Goal: Task Accomplishment & Management: Use online tool/utility

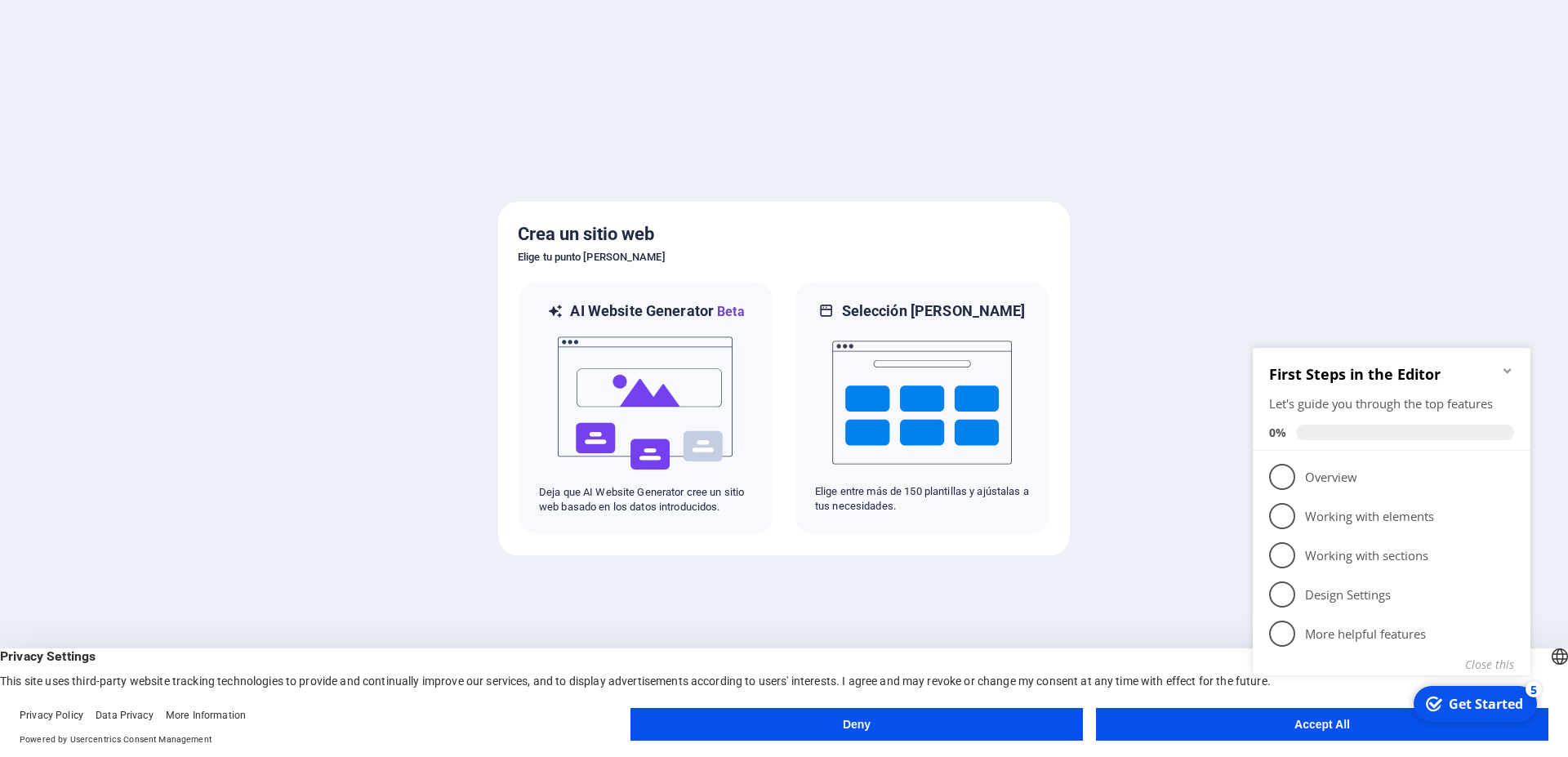
click at [1270, 740] on button "Accept All" at bounding box center [1322, 724] width 452 height 32
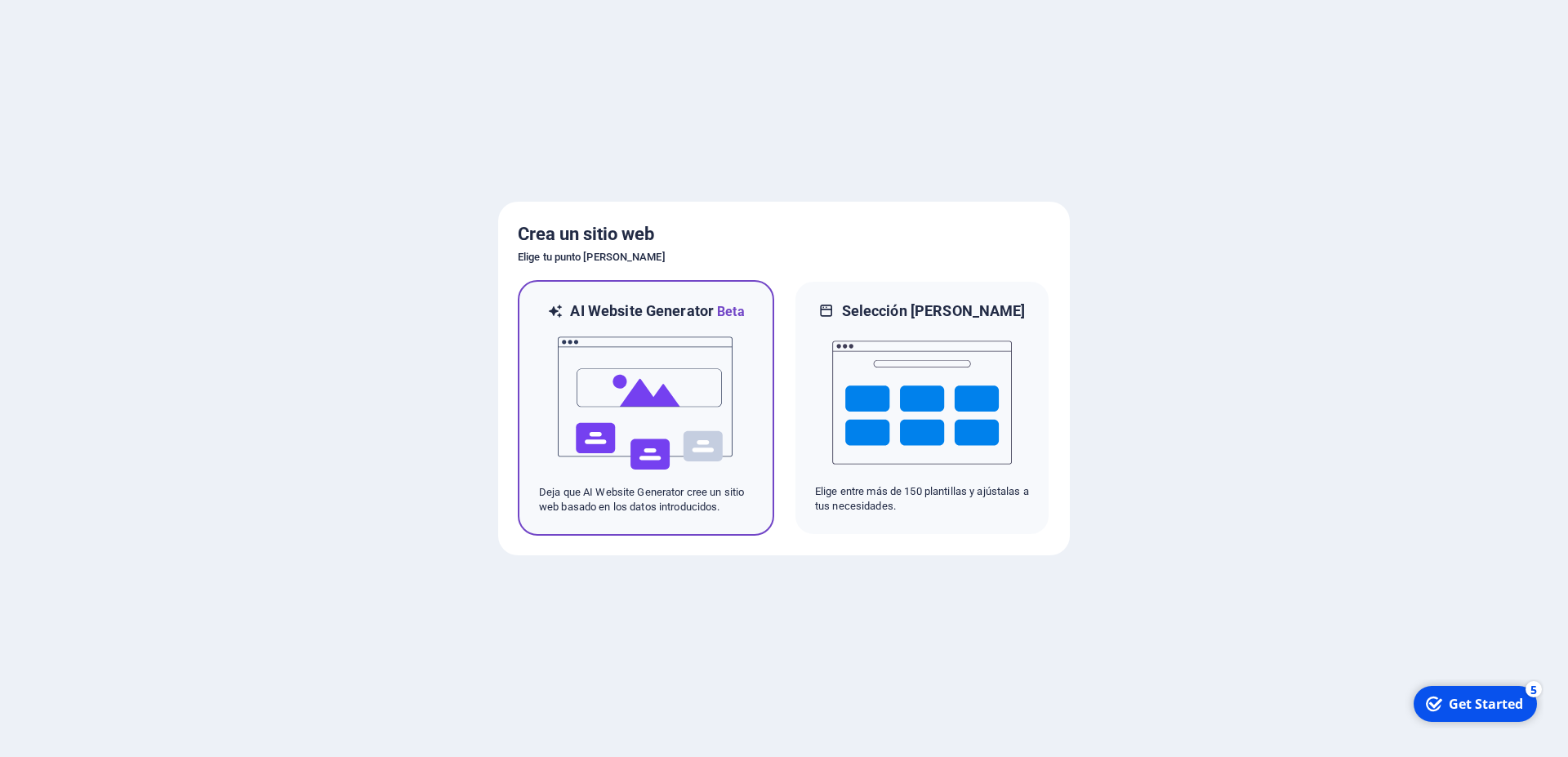
click at [689, 417] on img at bounding box center [646, 403] width 180 height 163
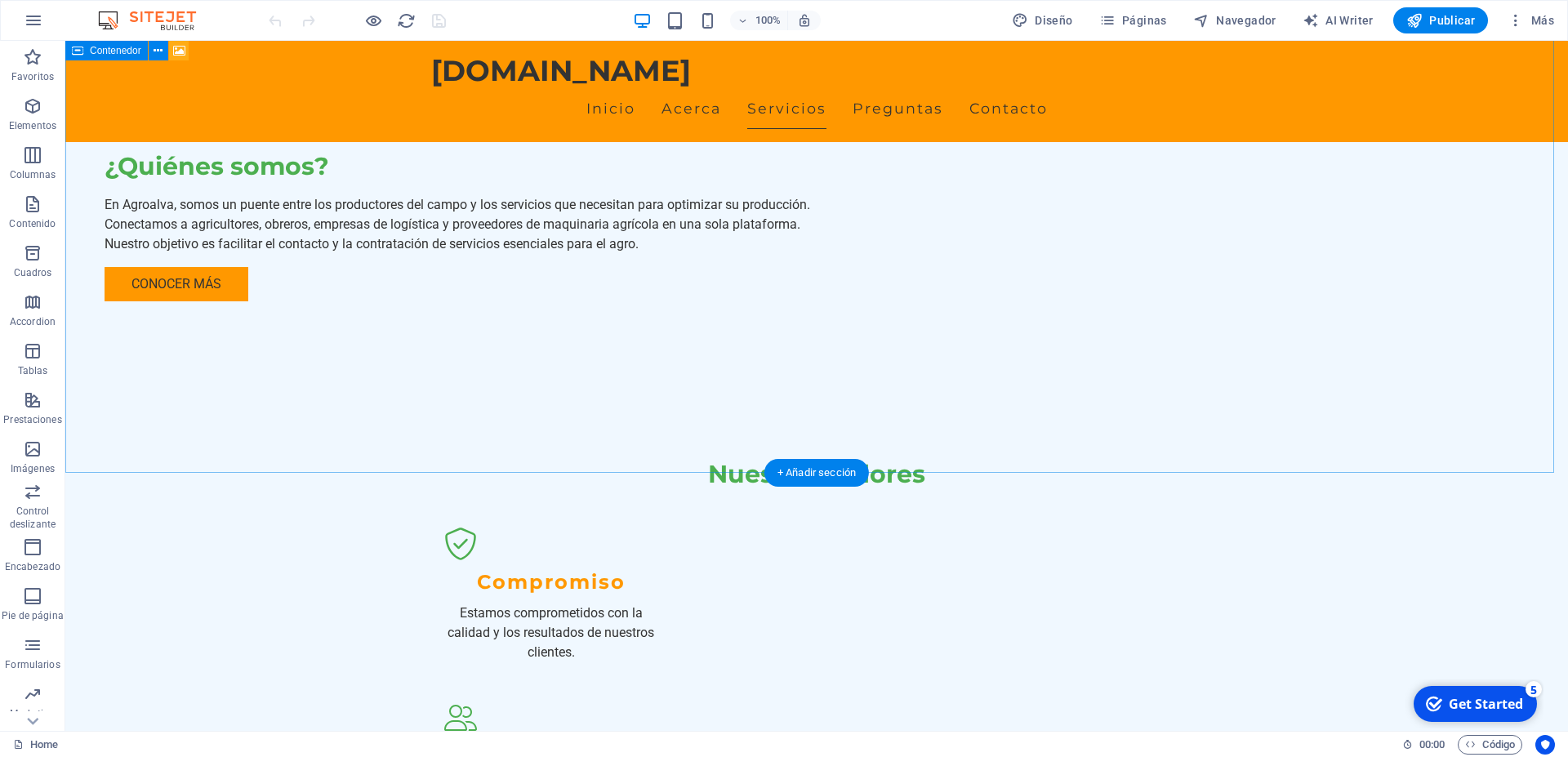
scroll to position [1583, 0]
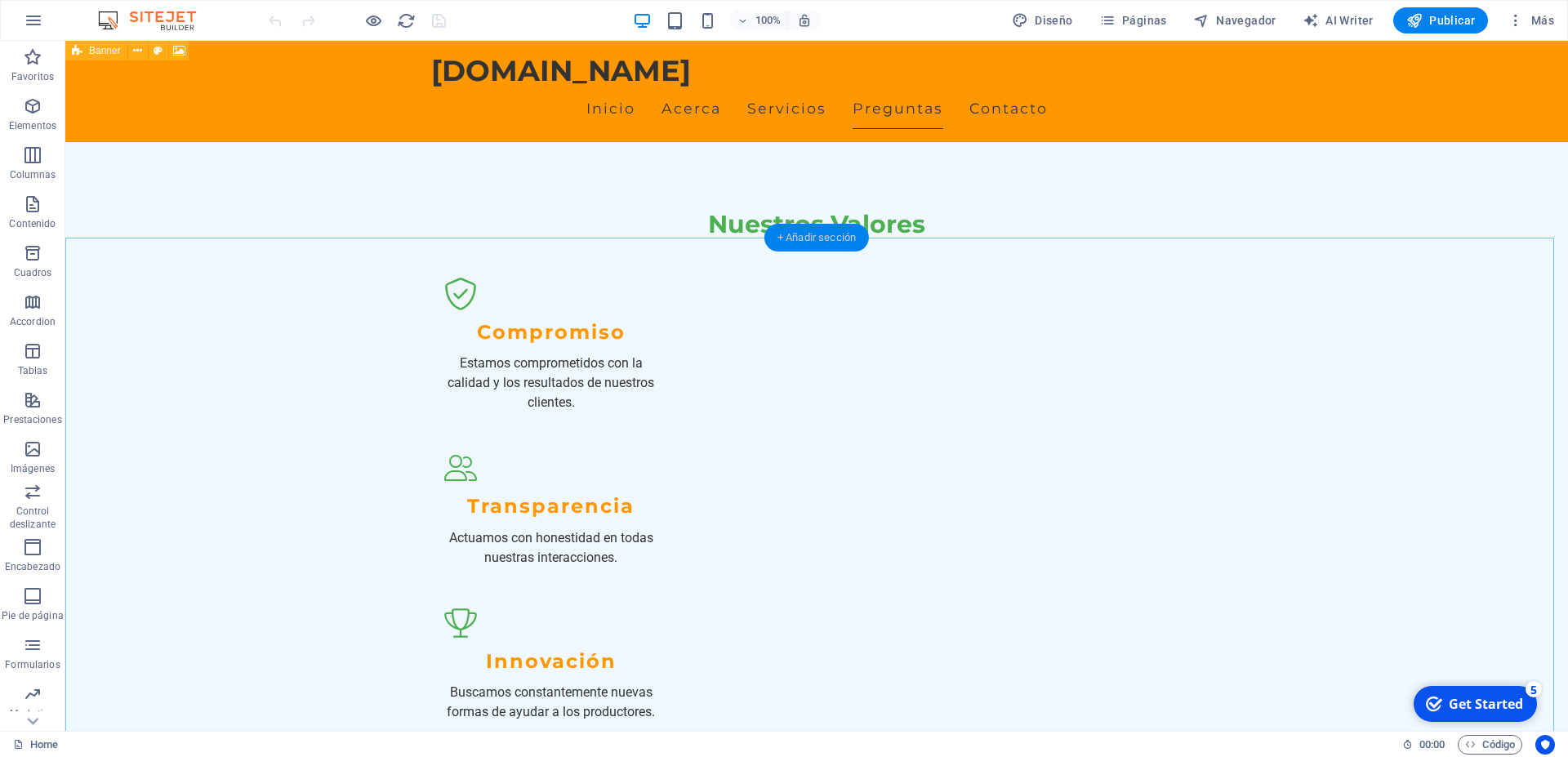
click at [797, 246] on div "+ Añadir sección" at bounding box center [817, 237] width 105 height 28
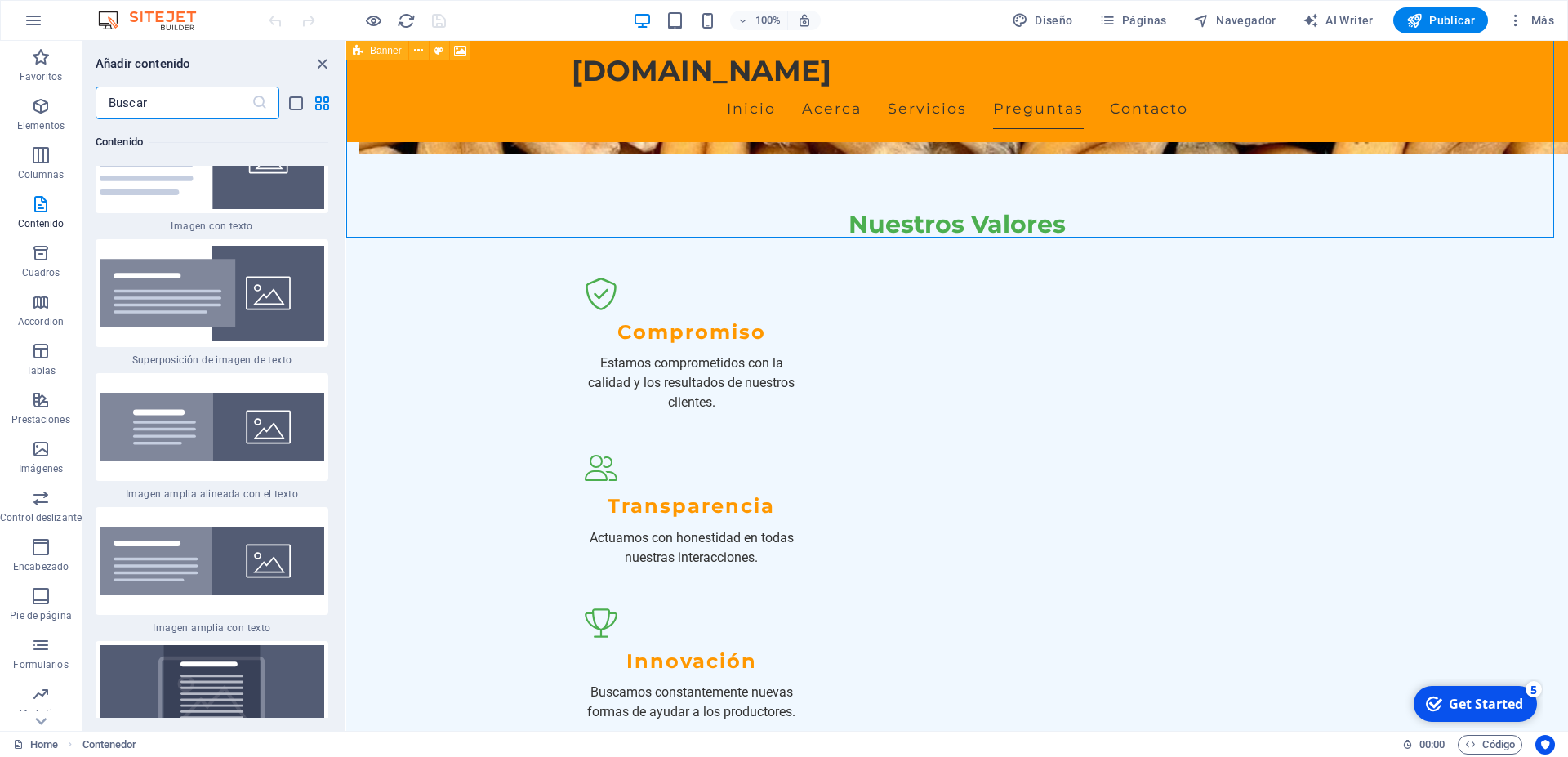
scroll to position [6200, 0]
click at [64, 513] on p "Control deslizante" at bounding box center [41, 518] width 82 height 13
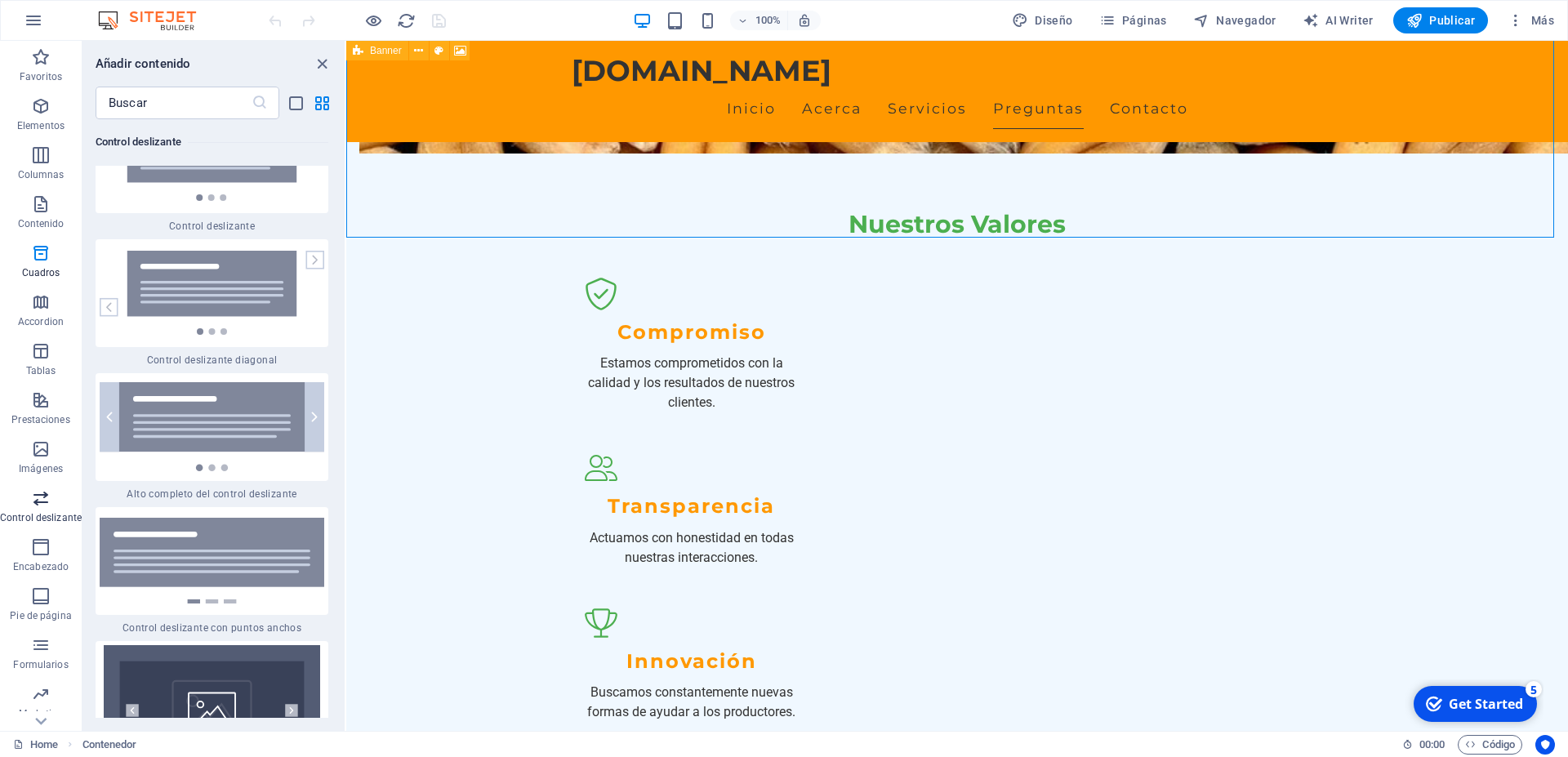
scroll to position [18775, 0]
drag, startPoint x: 224, startPoint y: 381, endPoint x: 525, endPoint y: 494, distance: 321.5
click at [224, 201] on img at bounding box center [211, 159] width 224 height 84
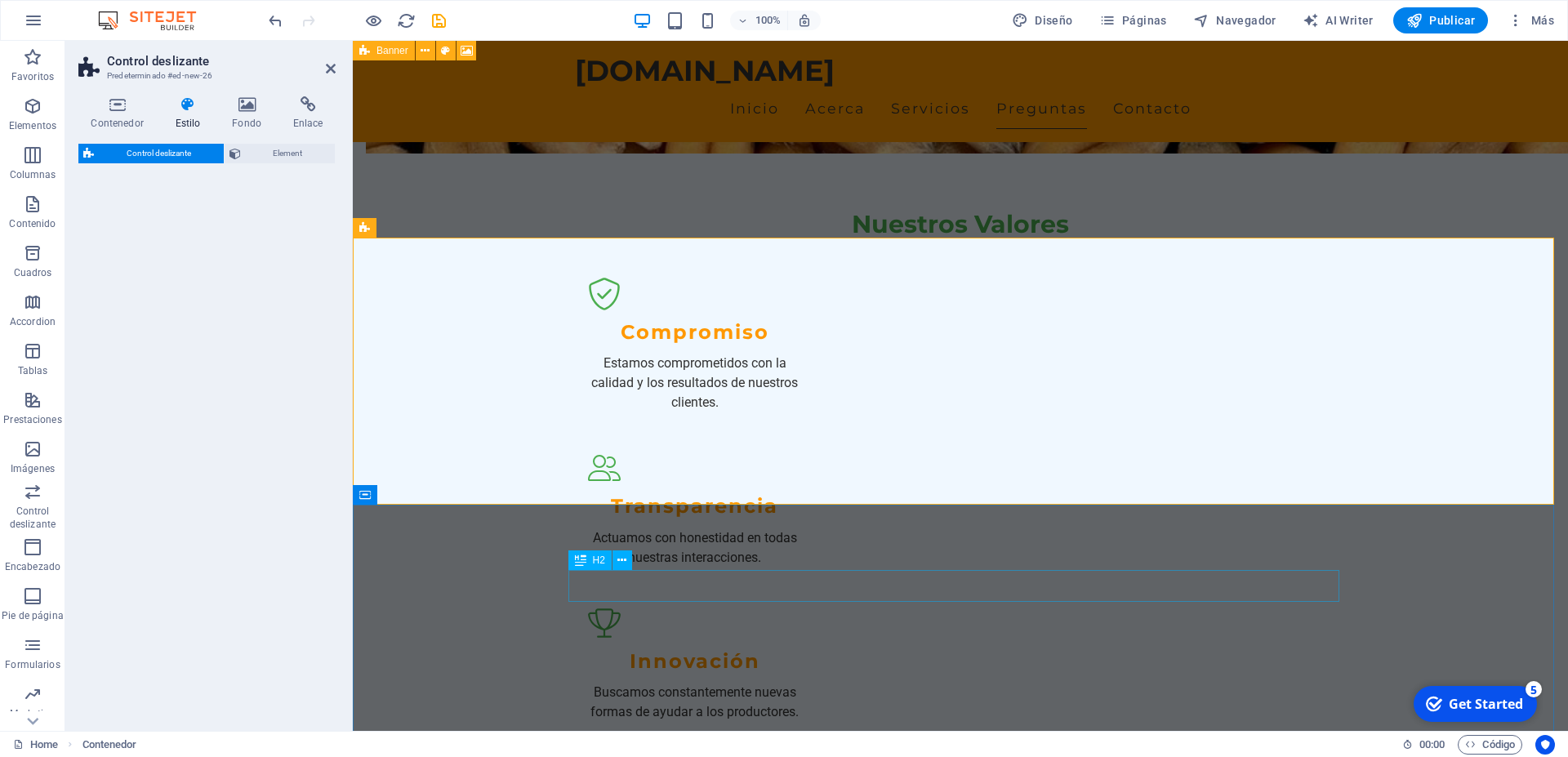
select select "rem"
select select "px"
select select "preset-slider-content-v3-default"
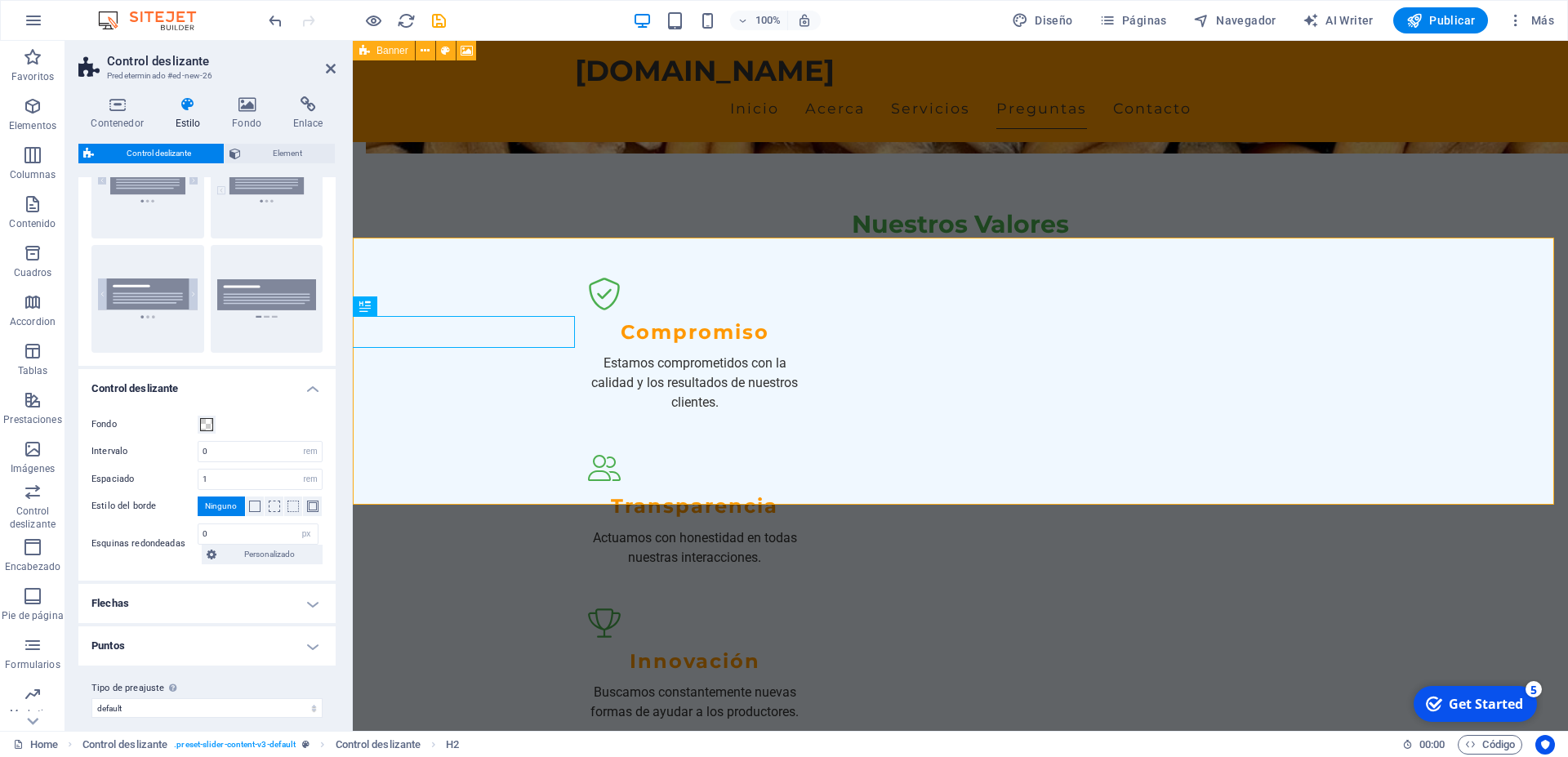
scroll to position [102, 0]
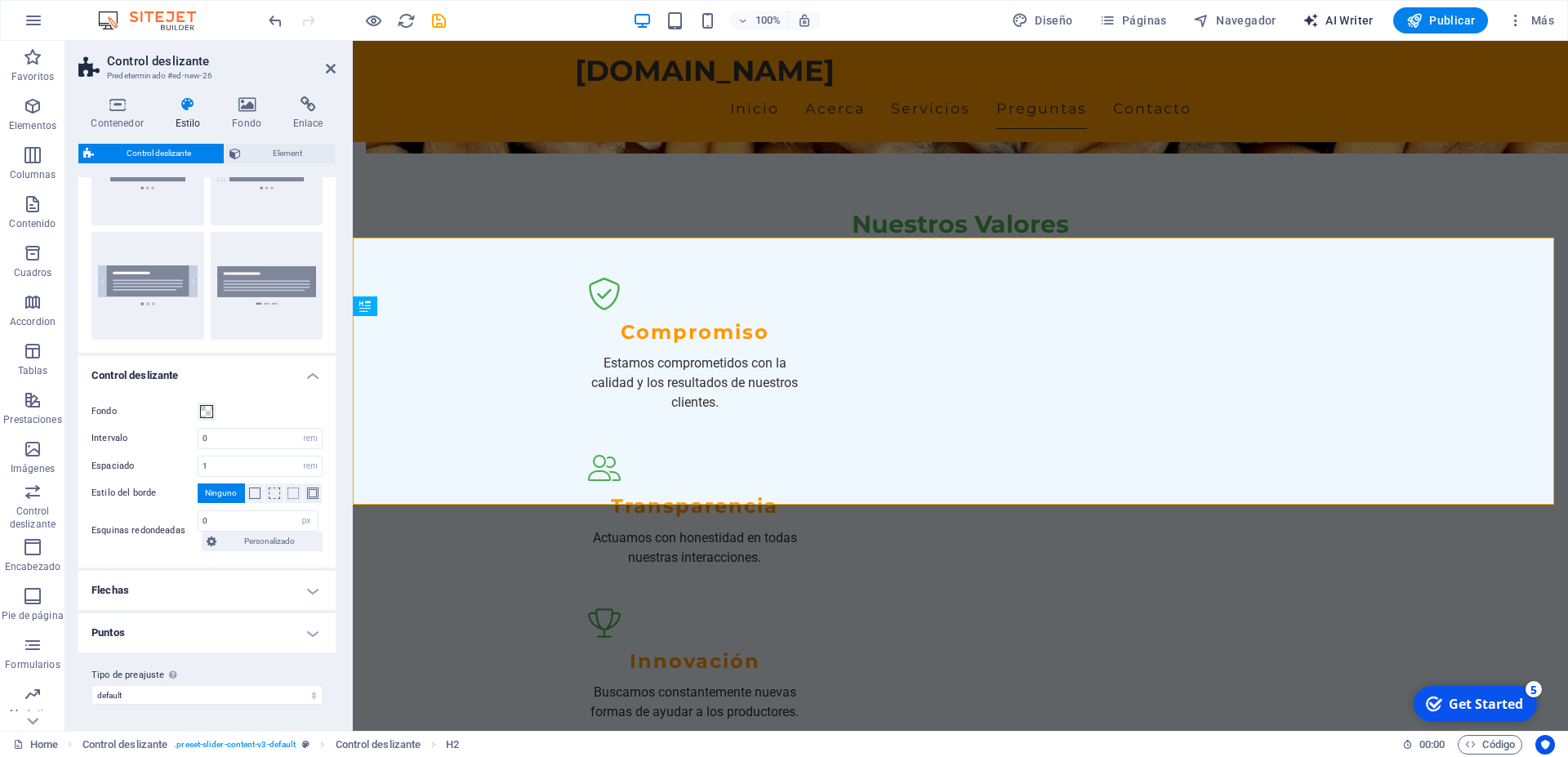
click at [1352, 32] on button "AI Writer" at bounding box center [1338, 20] width 84 height 26
select select "English"
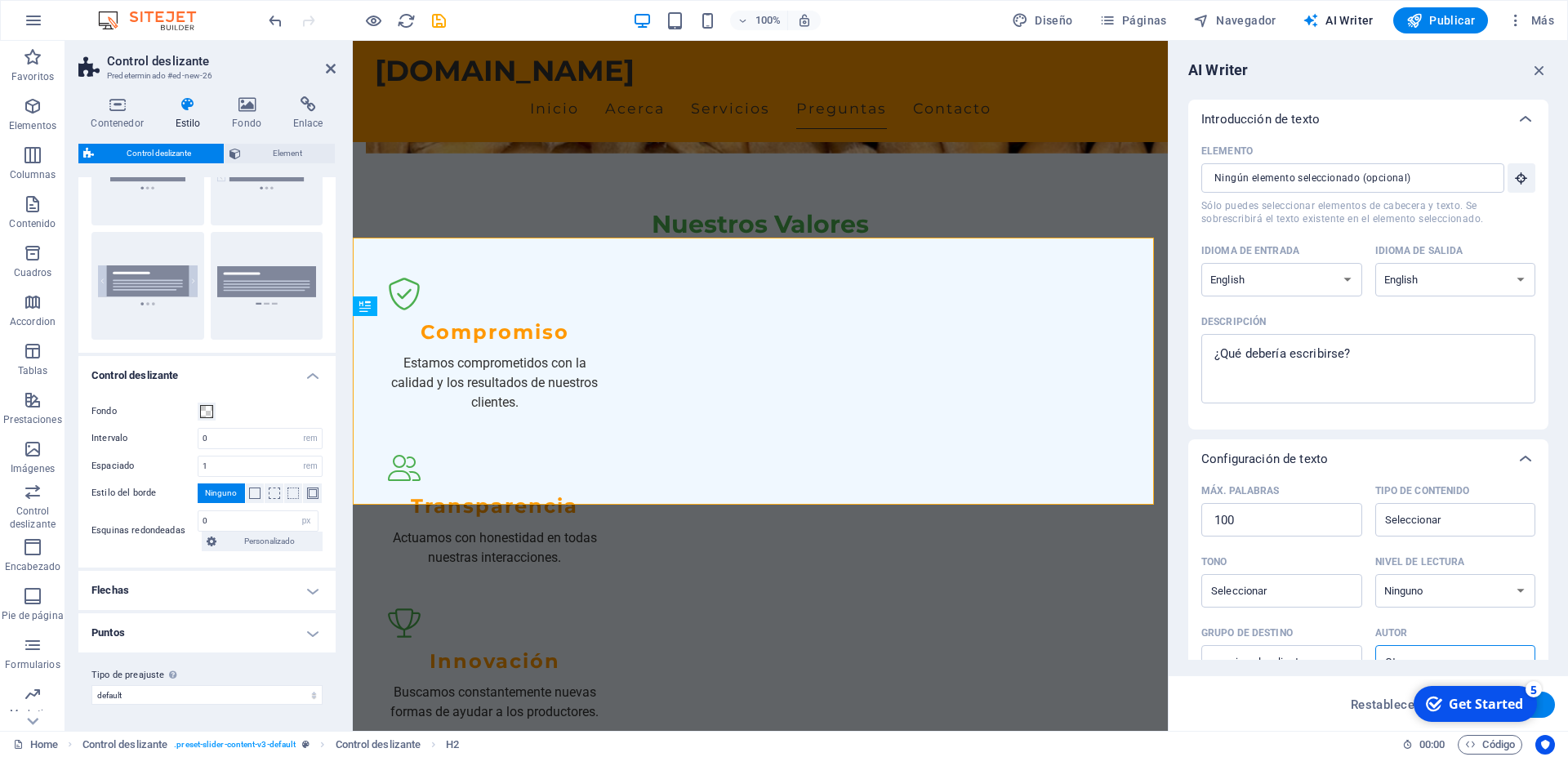
scroll to position [0, 0]
click at [1337, 272] on select "Albanian Arabic Armenian Awadhi Azerbaijani Bashkir Basque Belarusian Bengali B…" at bounding box center [1282, 279] width 161 height 33
select select "Spanish"
click option "Spanish" at bounding box center [0, 0] width 0 height 0
click at [1418, 283] on select "Albanian Arabic Armenian Awadhi Azerbaijani Bashkir Basque Belarusian Bengali B…" at bounding box center [1455, 279] width 161 height 33
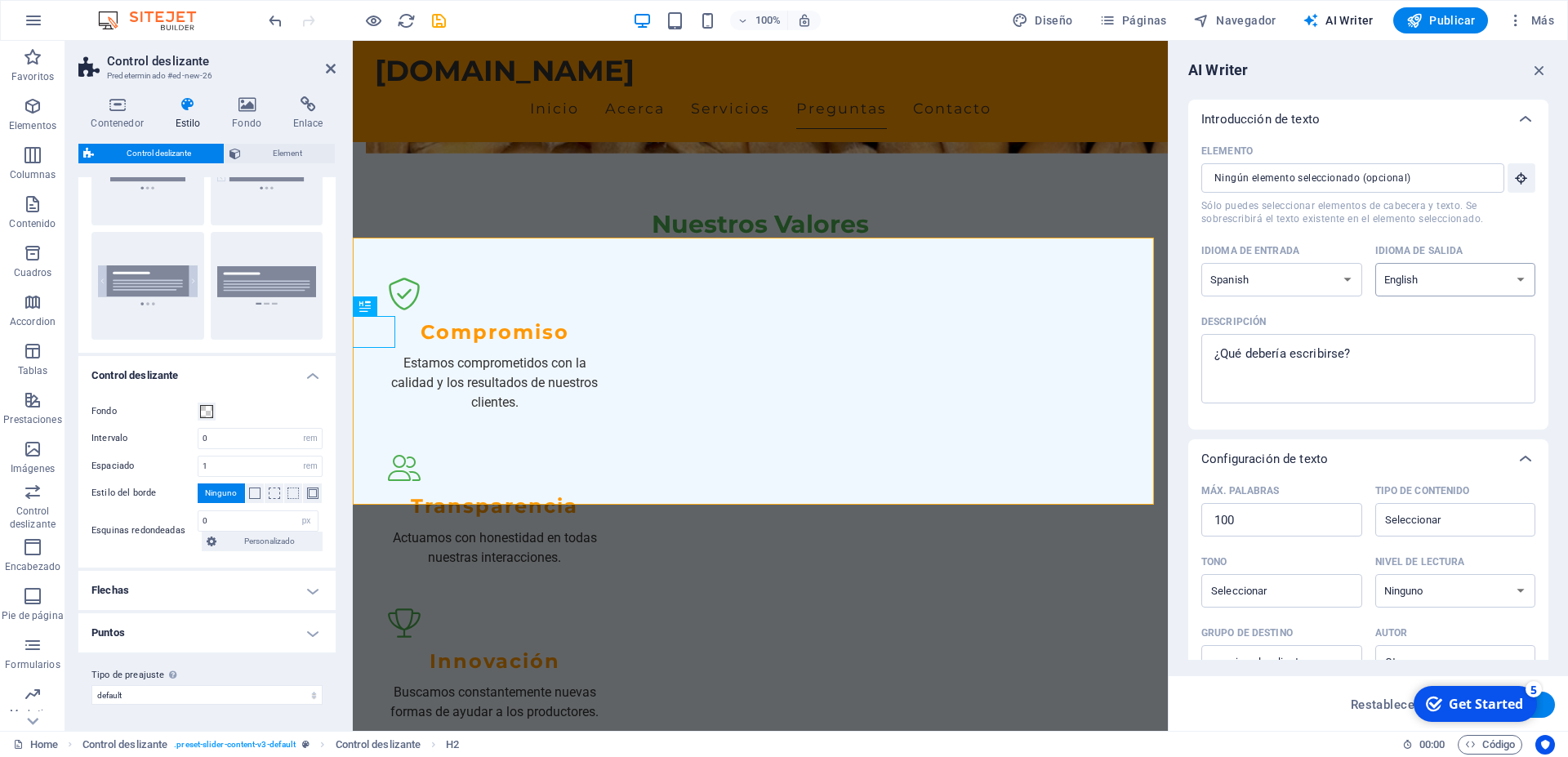
select select "Spanish"
click option "Spanish" at bounding box center [0, 0] width 0 height 0
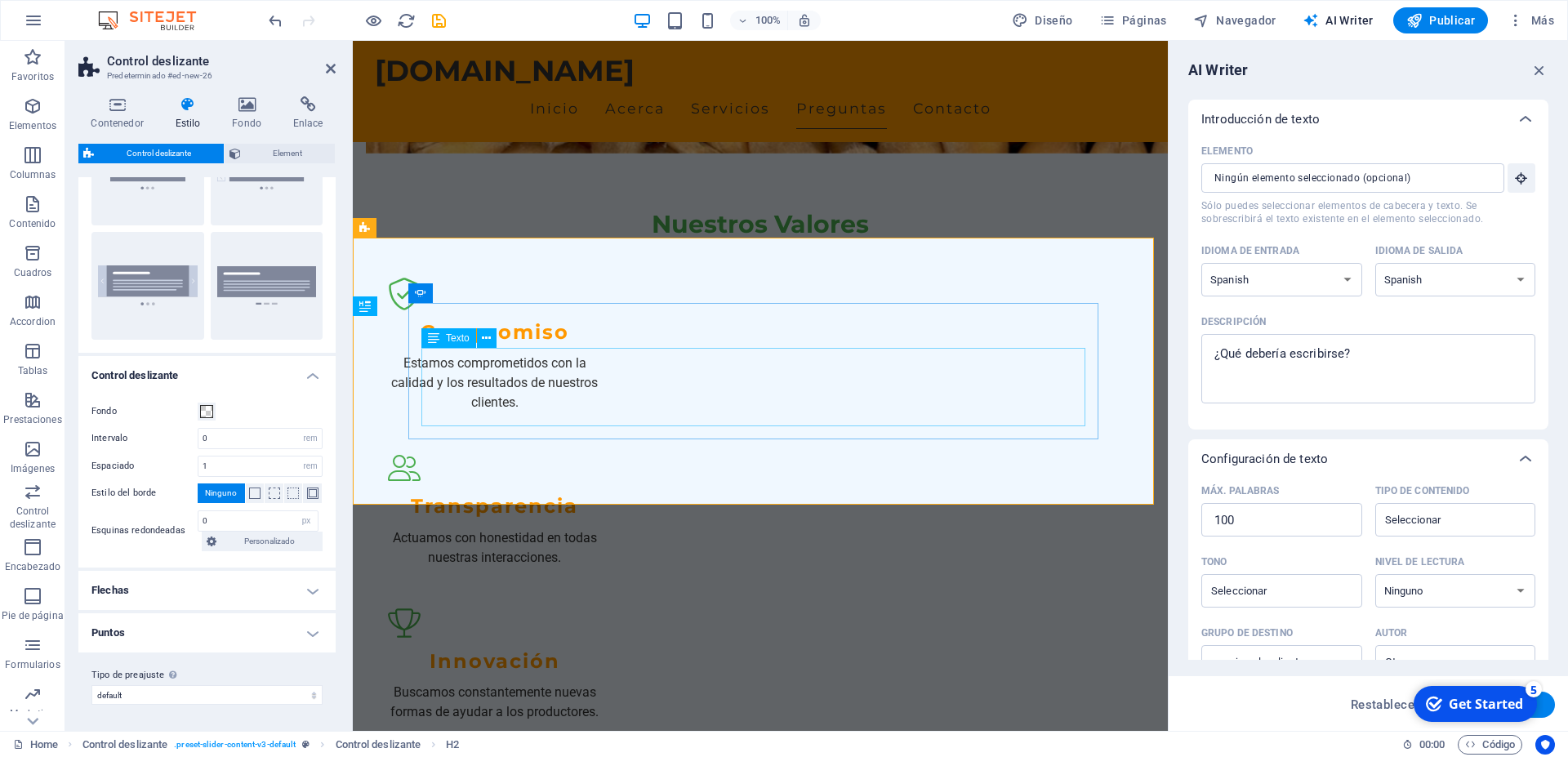
click at [1335, 184] on input "Elemento ​ Sólo puedes seleccionar elementos de cabecera y texto. Se sobrescrib…" at bounding box center [1347, 178] width 292 height 30
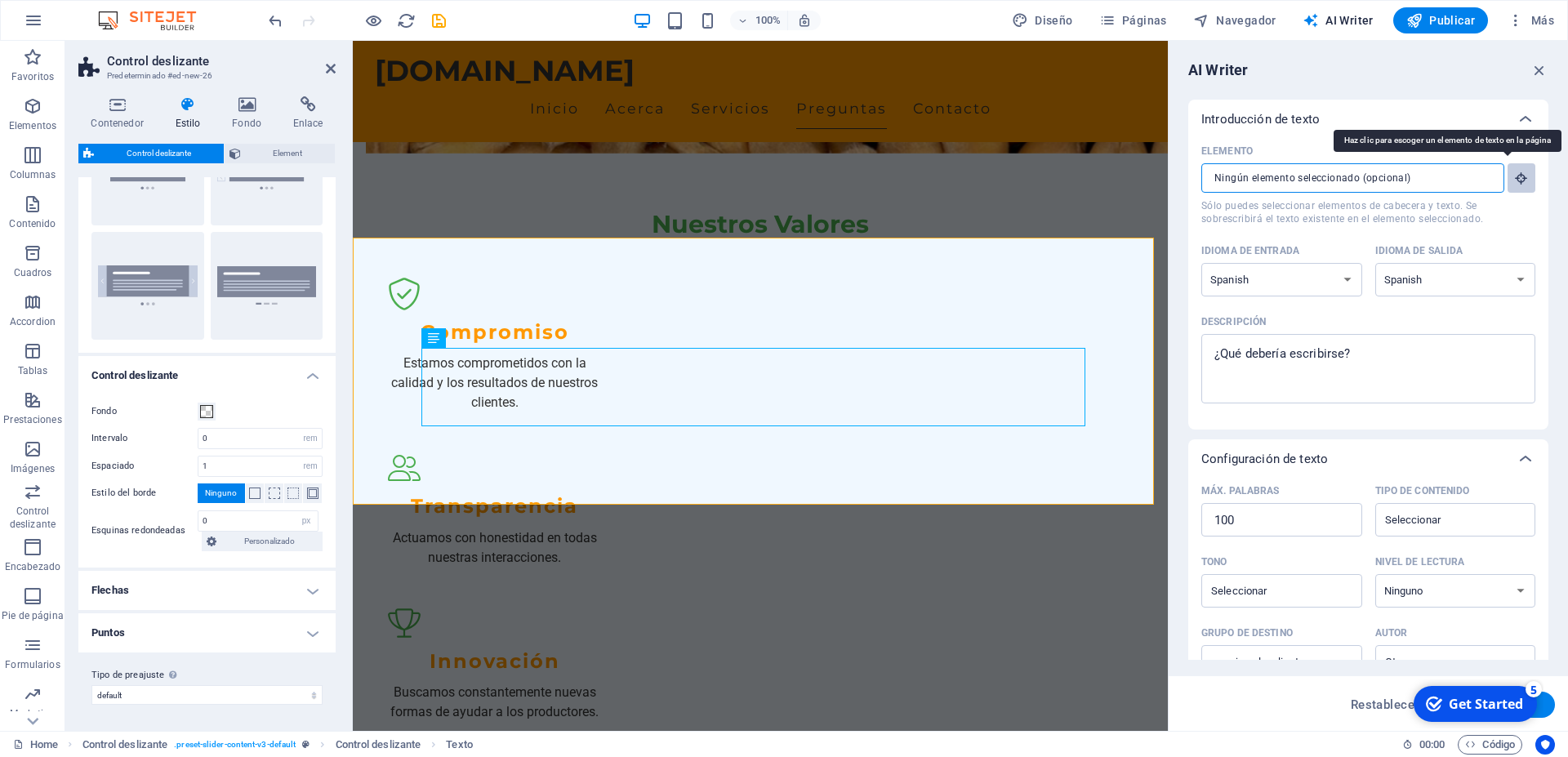
click at [1514, 182] on icon "button" at bounding box center [1521, 178] width 15 height 15
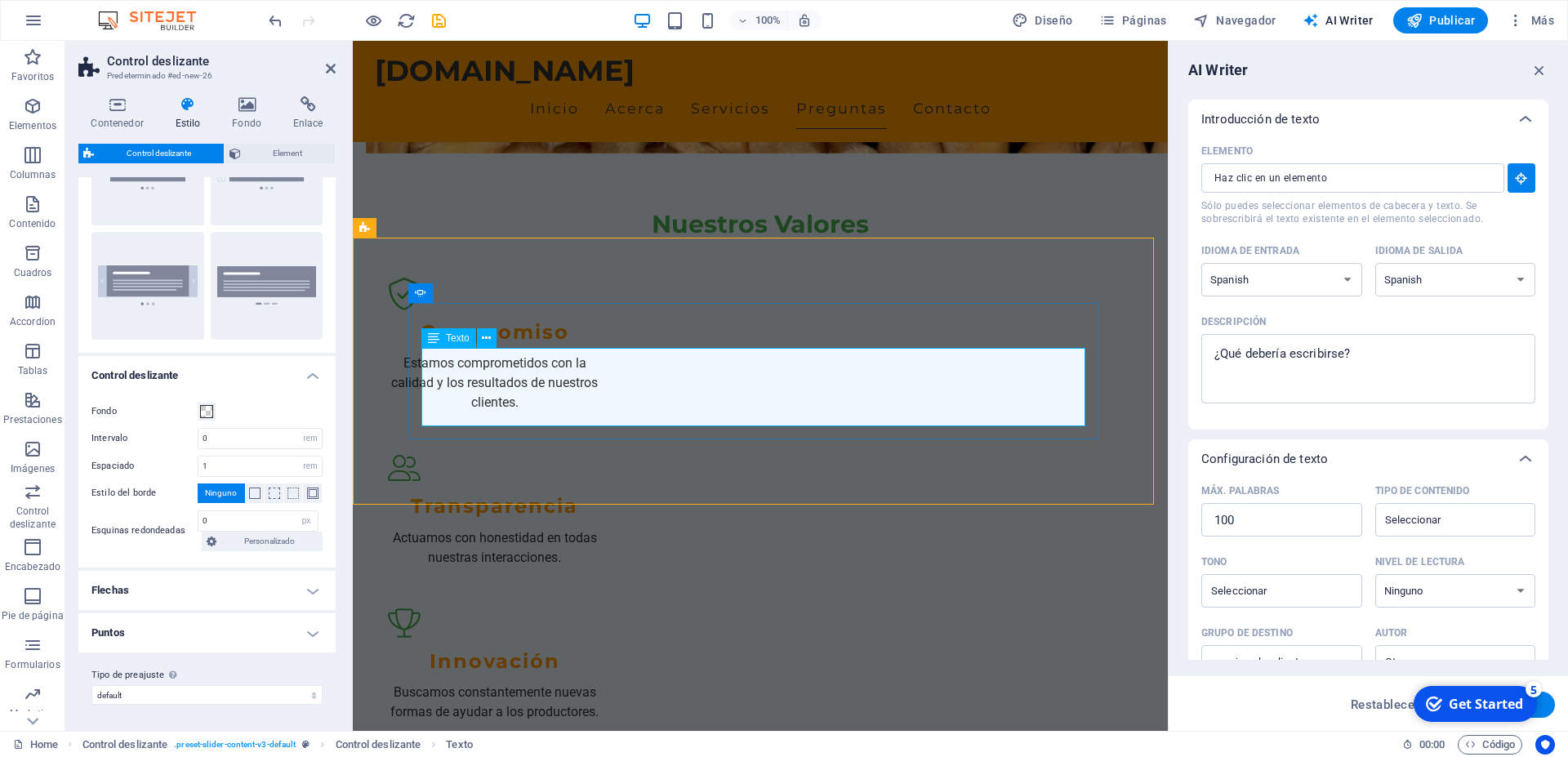
type input "#ed-new-29"
type textarea "x"
type input "50"
type textarea "x"
